Goal: Task Accomplishment & Management: Manage account settings

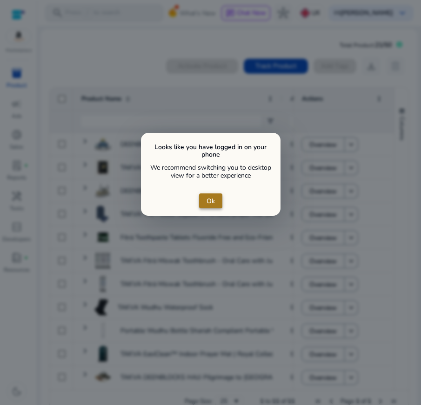
click at [215, 198] on span "Ok" at bounding box center [211, 201] width 8 height 10
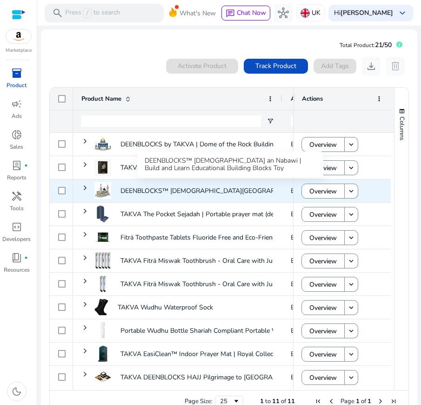
click at [215, 198] on p "DEENBLOCKS™ [DEMOGRAPHIC_DATA][GEOGRAPHIC_DATA] | Build and Learn Educational B…" at bounding box center [273, 190] width 304 height 19
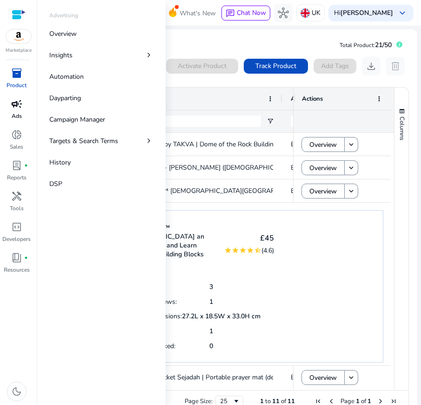
click at [18, 102] on span "campaign" at bounding box center [16, 103] width 11 height 11
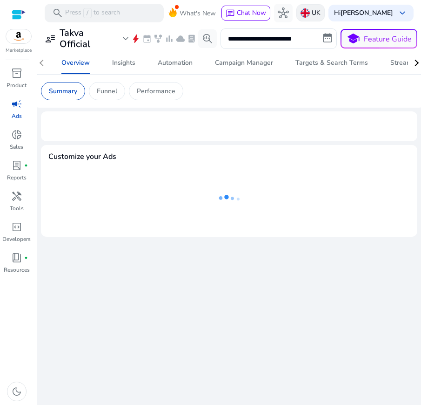
click at [308, 8] on img at bounding box center [305, 12] width 9 height 9
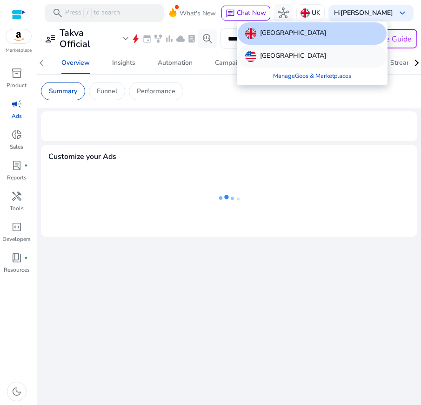
click at [278, 51] on p "[GEOGRAPHIC_DATA]" at bounding box center [293, 56] width 66 height 11
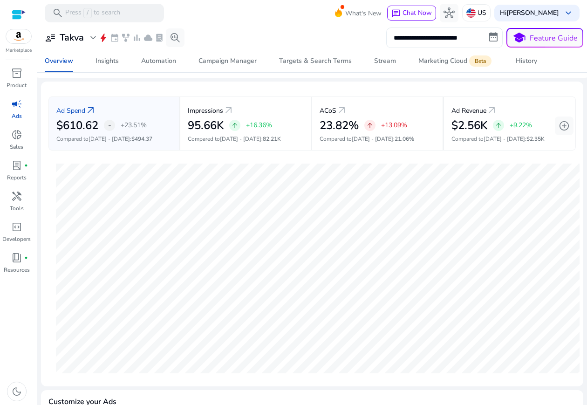
click at [421, 37] on input "**********" at bounding box center [444, 37] width 116 height 20
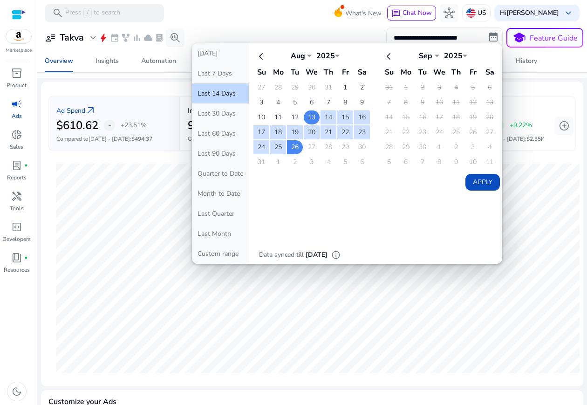
click at [304, 115] on td "13" at bounding box center [312, 117] width 16 height 14
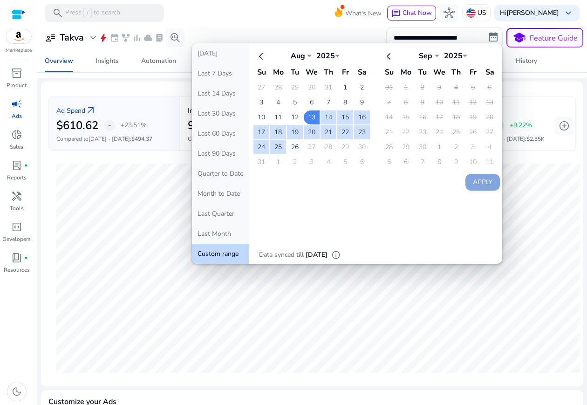
click at [290, 148] on td "26" at bounding box center [295, 147] width 16 height 14
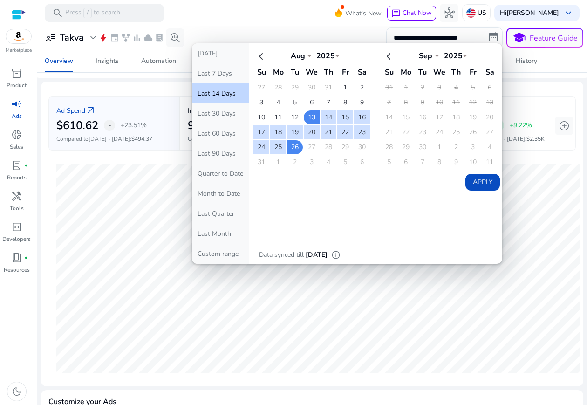
drag, startPoint x: 302, startPoint y: 149, endPoint x: 305, endPoint y: 144, distance: 6.3
click at [304, 149] on td "27" at bounding box center [312, 147] width 16 height 14
